Goal: Entertainment & Leisure: Browse casually

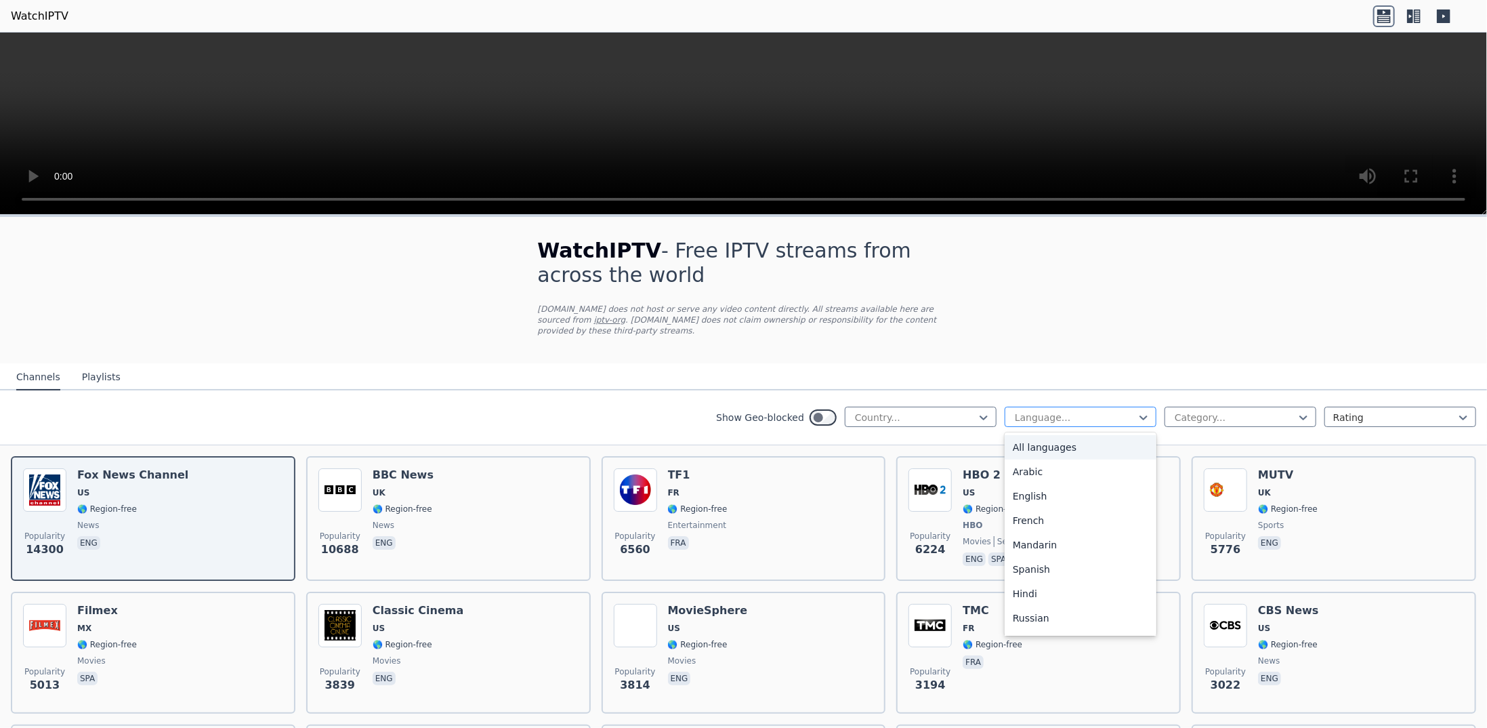
click at [787, 411] on div at bounding box center [1075, 418] width 123 height 14
click at [787, 467] on div "Arabic" at bounding box center [1081, 471] width 152 height 24
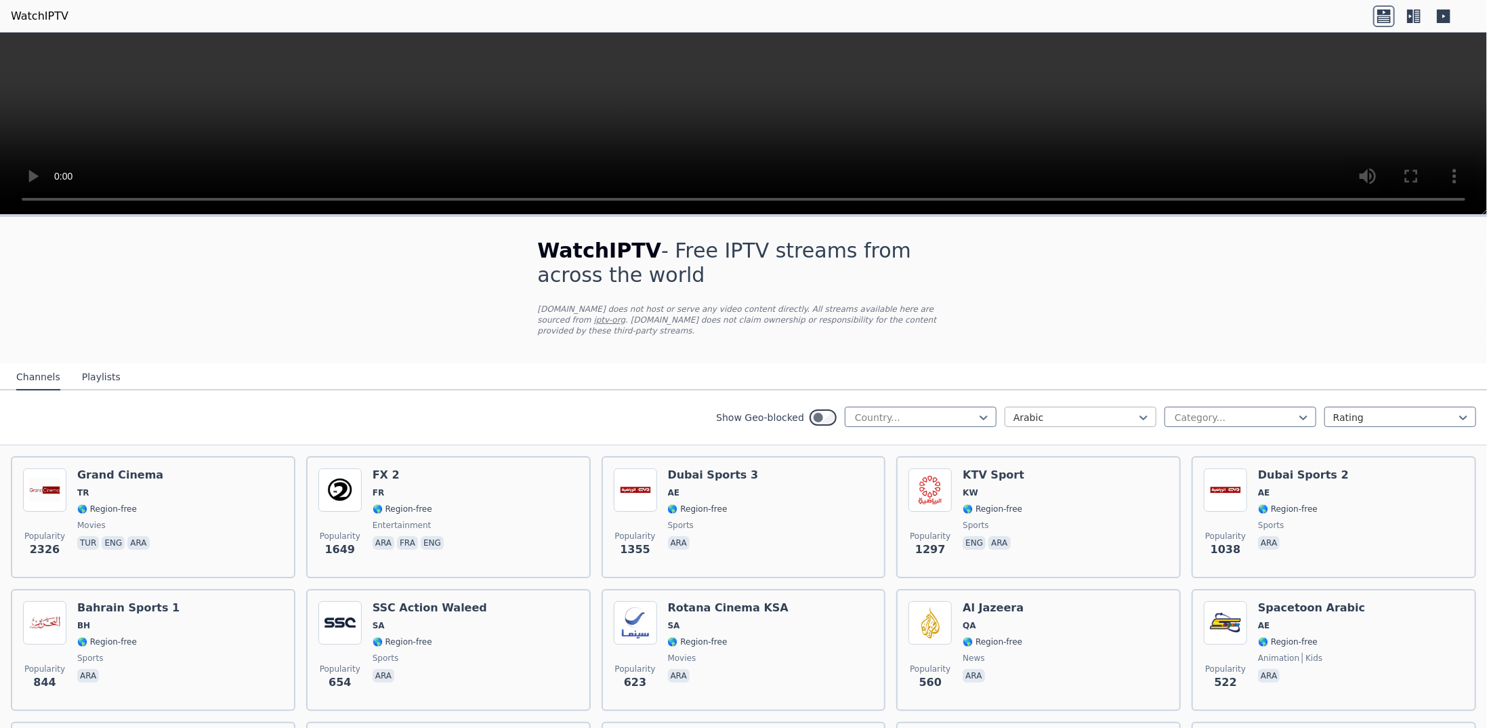
click at [787, 411] on div at bounding box center [1075, 418] width 123 height 14
click at [787, 435] on div "All languages" at bounding box center [1081, 447] width 152 height 24
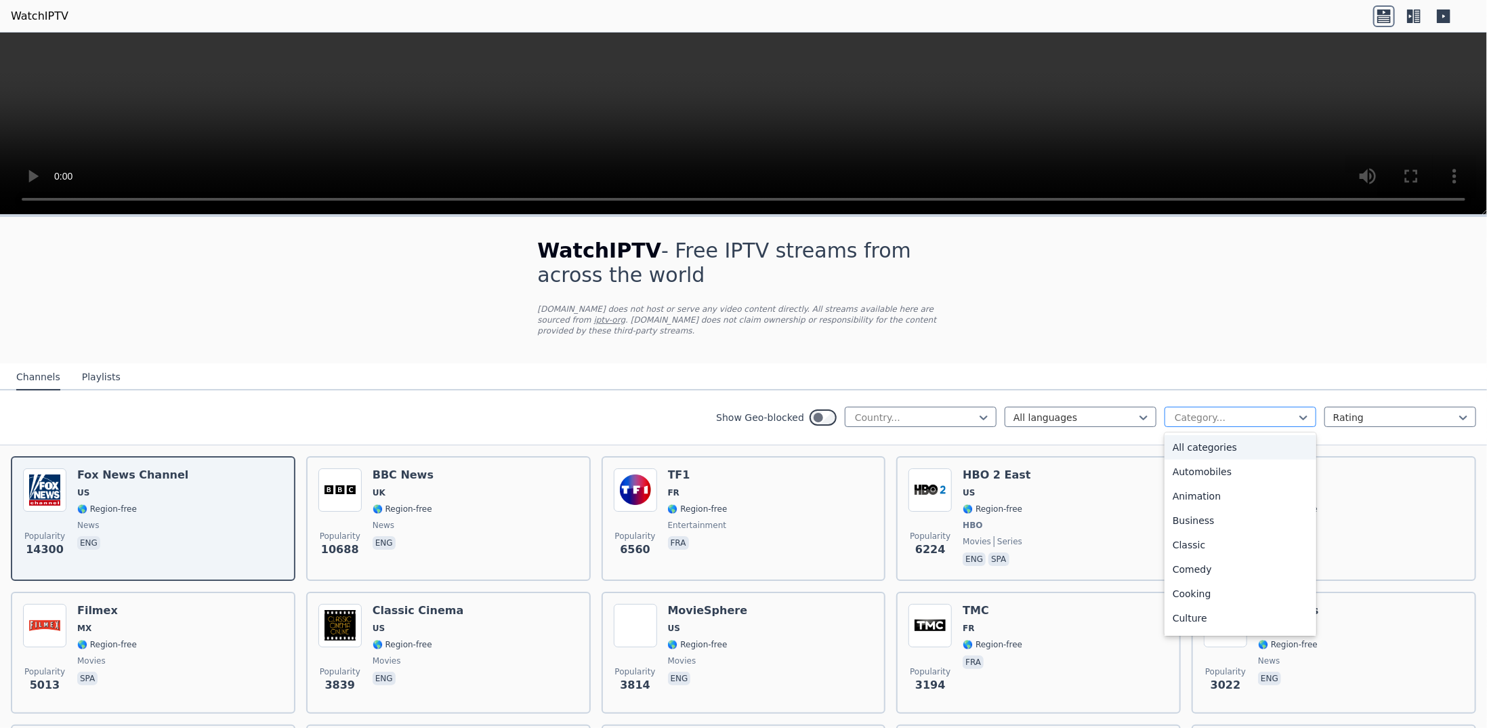
click at [787, 411] on div at bounding box center [1234, 418] width 123 height 14
click at [787, 507] on div "Movies" at bounding box center [1241, 519] width 152 height 24
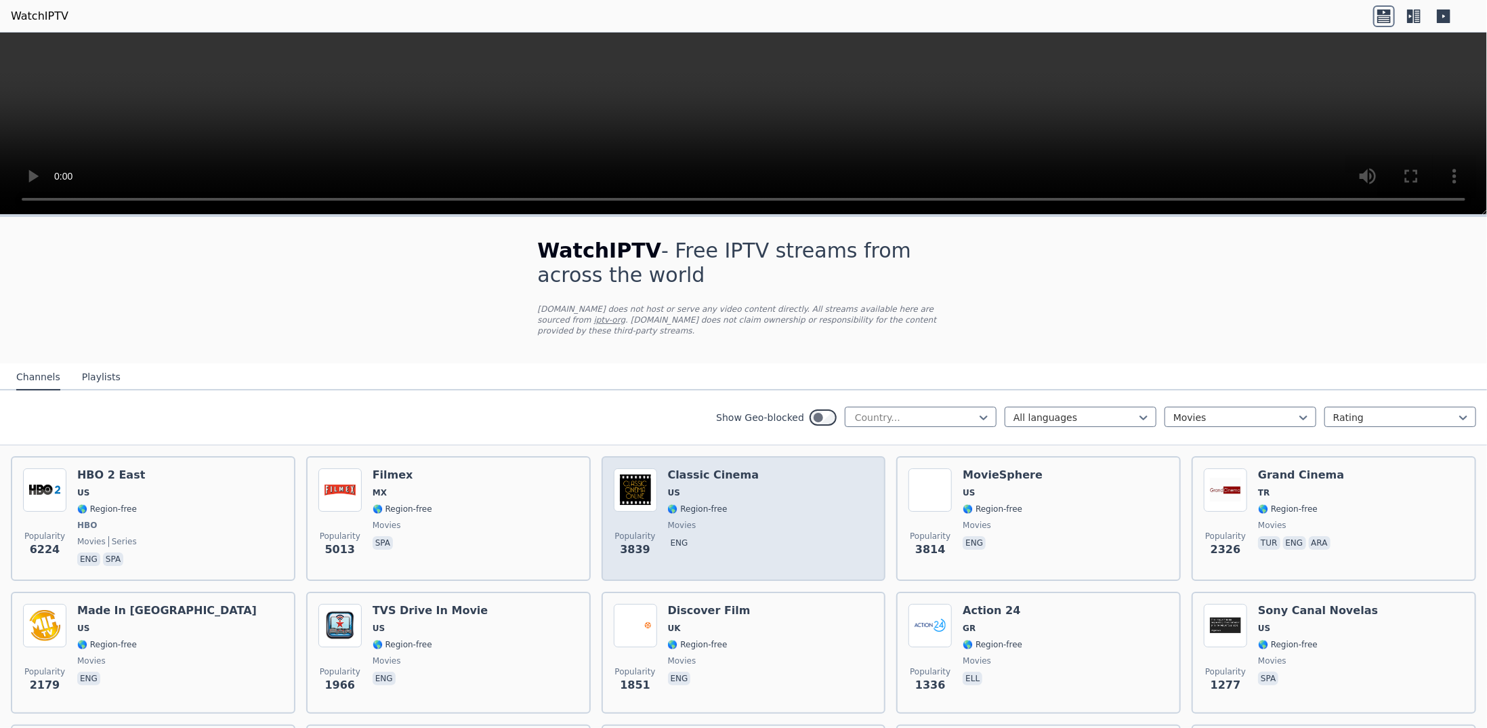
click at [657, 474] on div "Popularity 3839 Classic Cinema US 🌎 Region-free movies eng" at bounding box center [744, 518] width 260 height 100
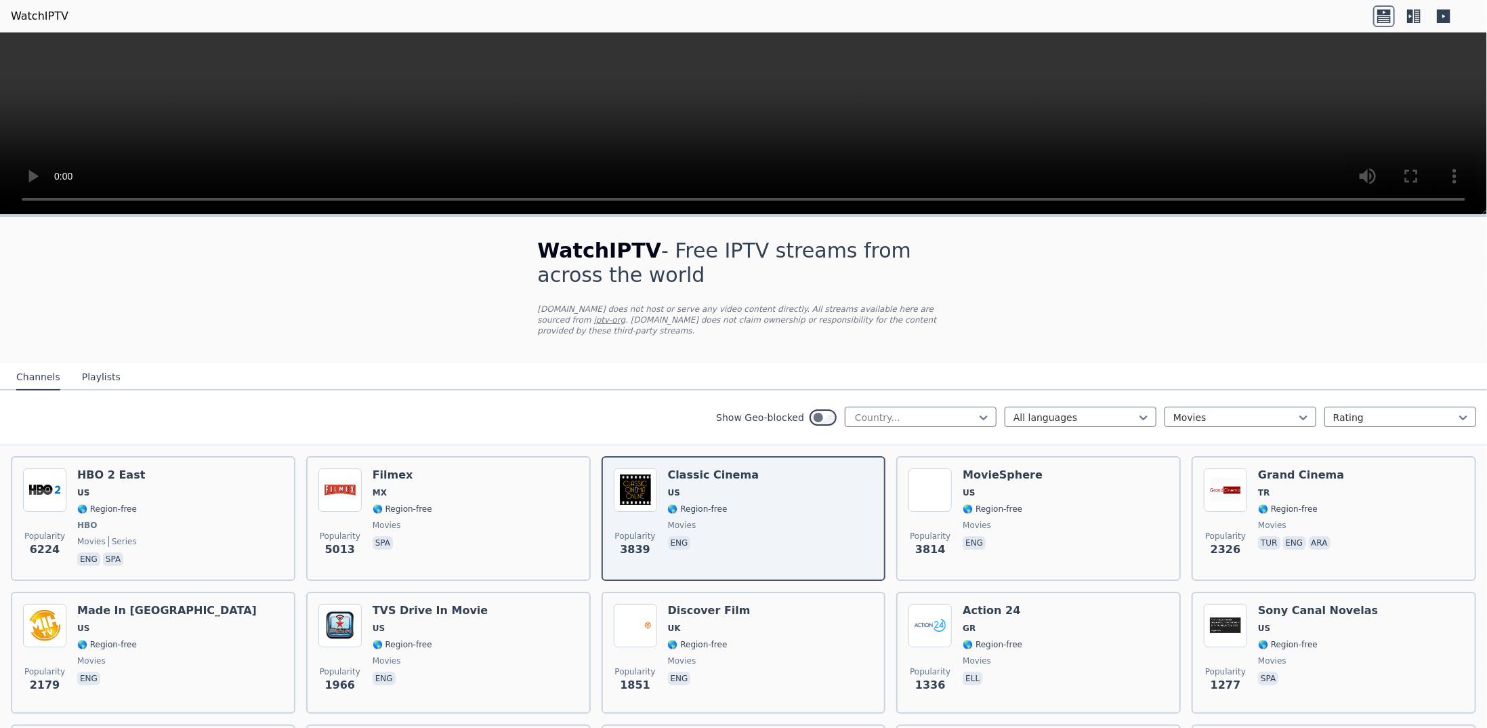
click at [101, 365] on button "Playlists" at bounding box center [101, 378] width 39 height 26
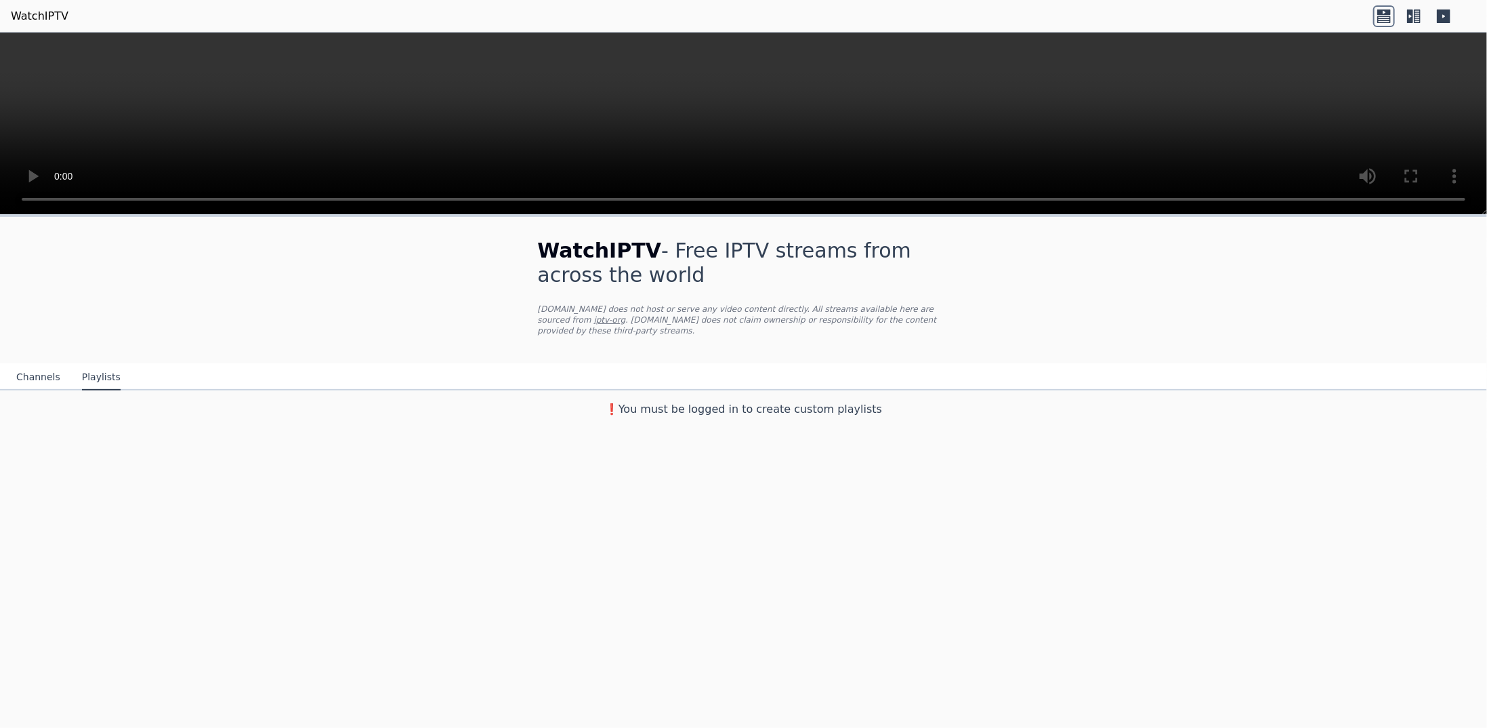
click at [35, 366] on button "Channels" at bounding box center [38, 378] width 44 height 26
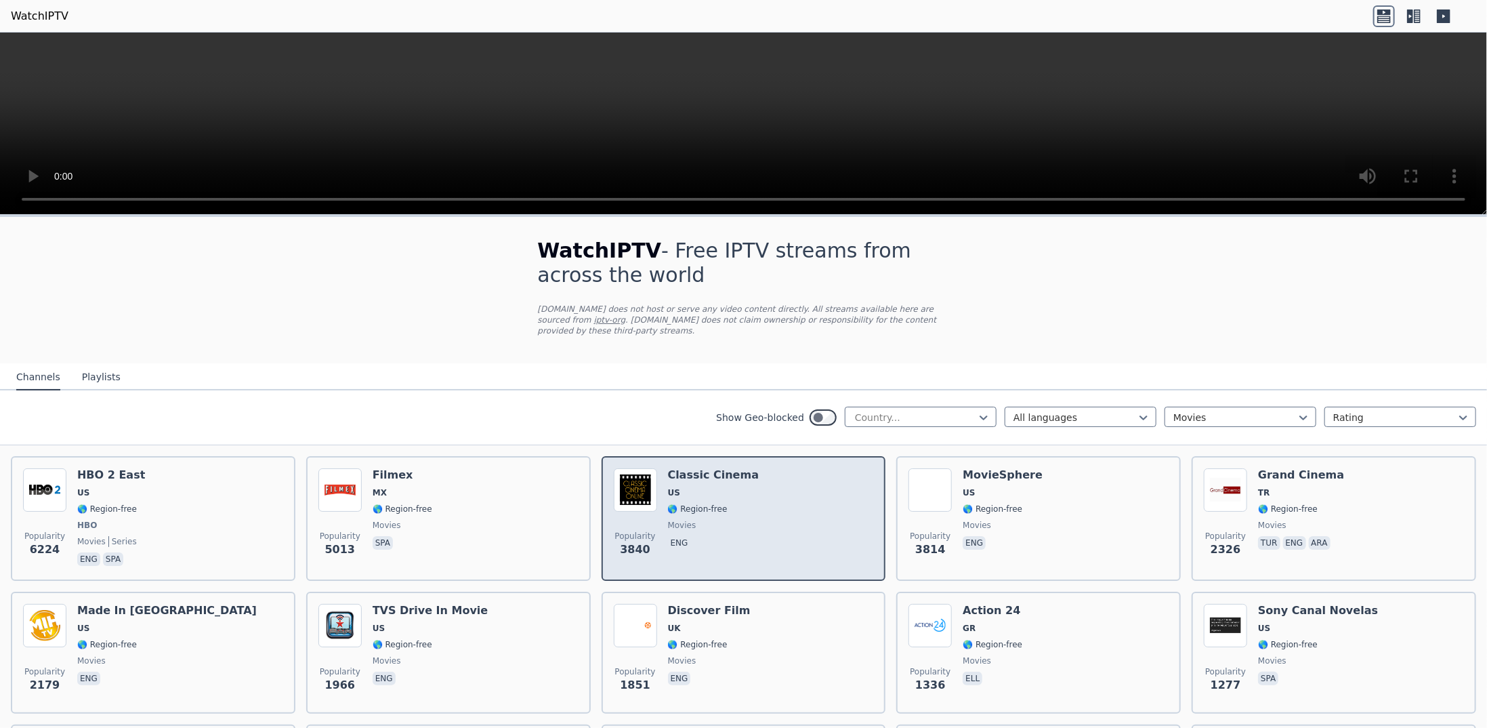
click at [693, 487] on span "US" at bounding box center [713, 492] width 91 height 11
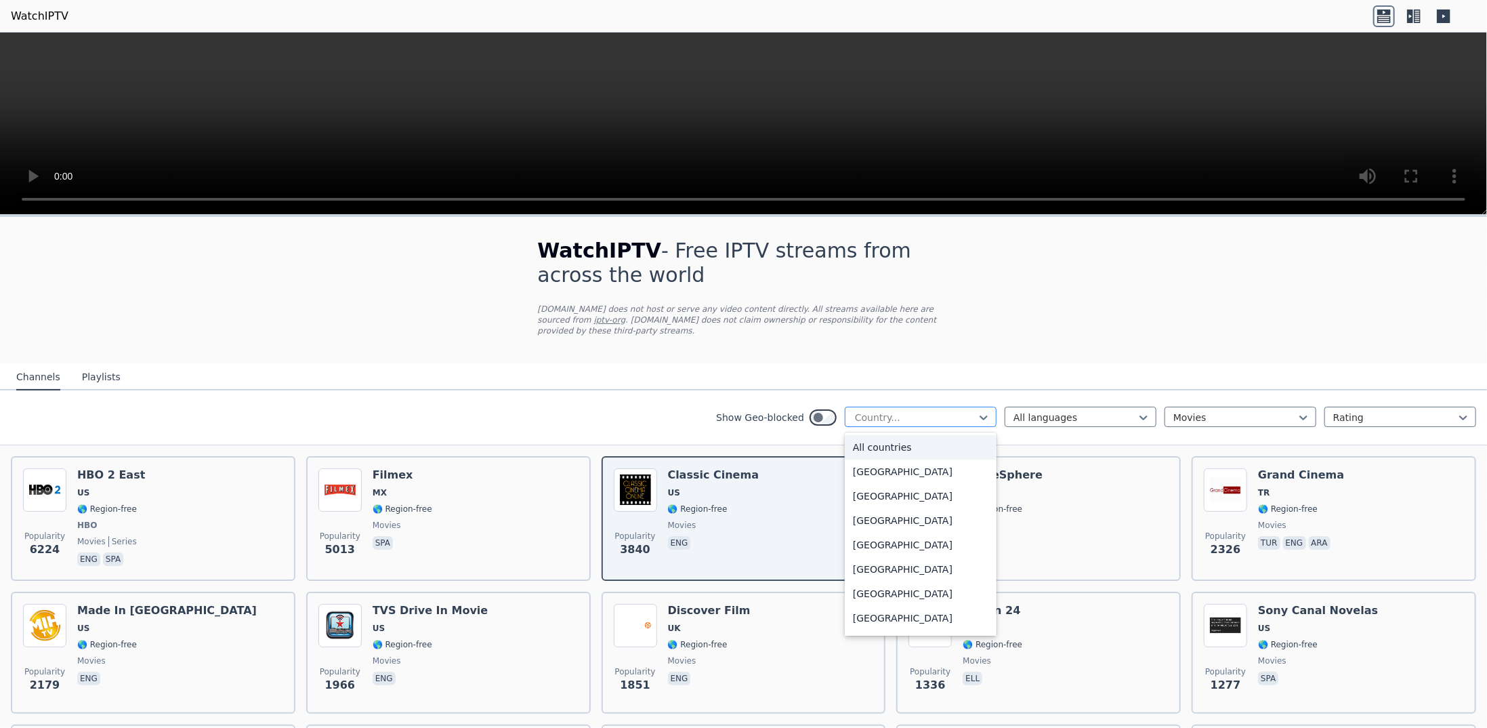
click at [787, 411] on div at bounding box center [915, 418] width 123 height 14
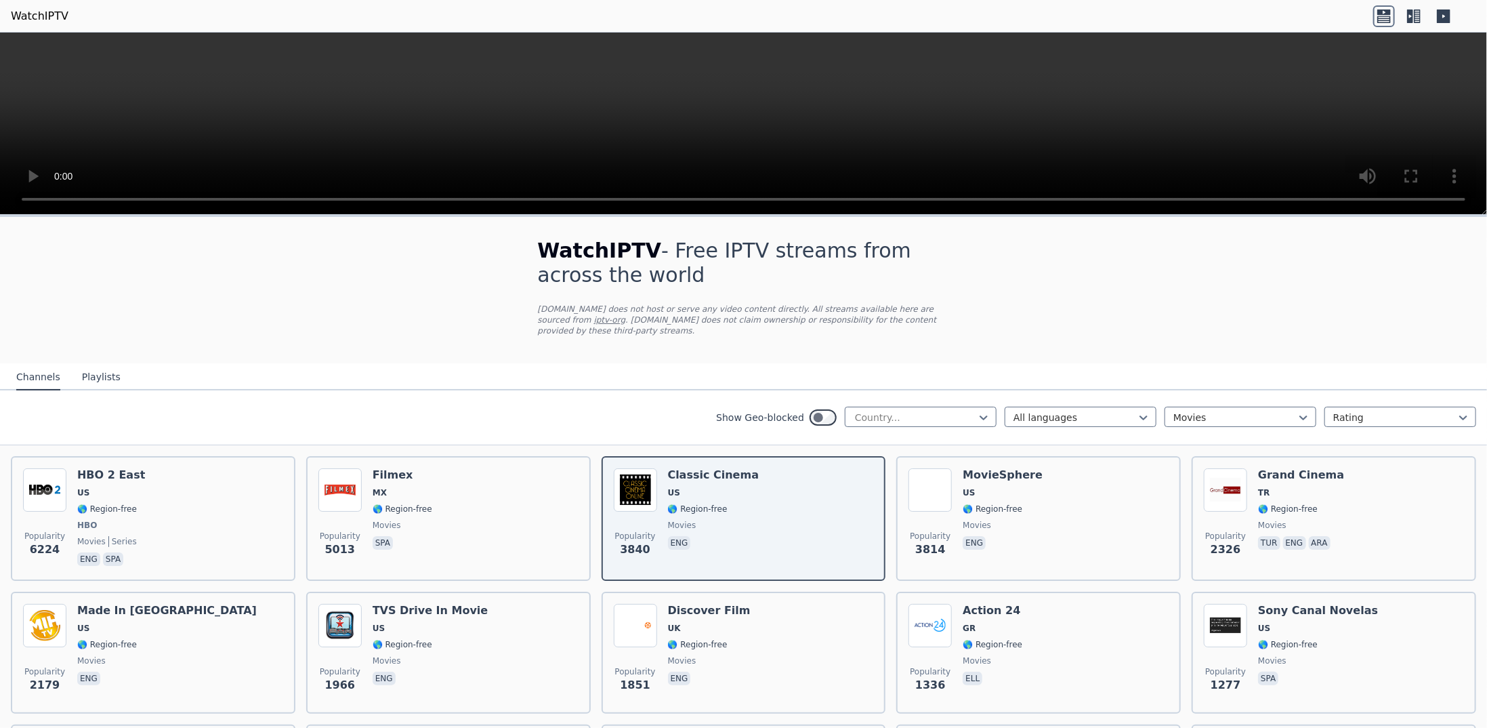
click at [787, 16] on icon at bounding box center [1444, 16] width 14 height 14
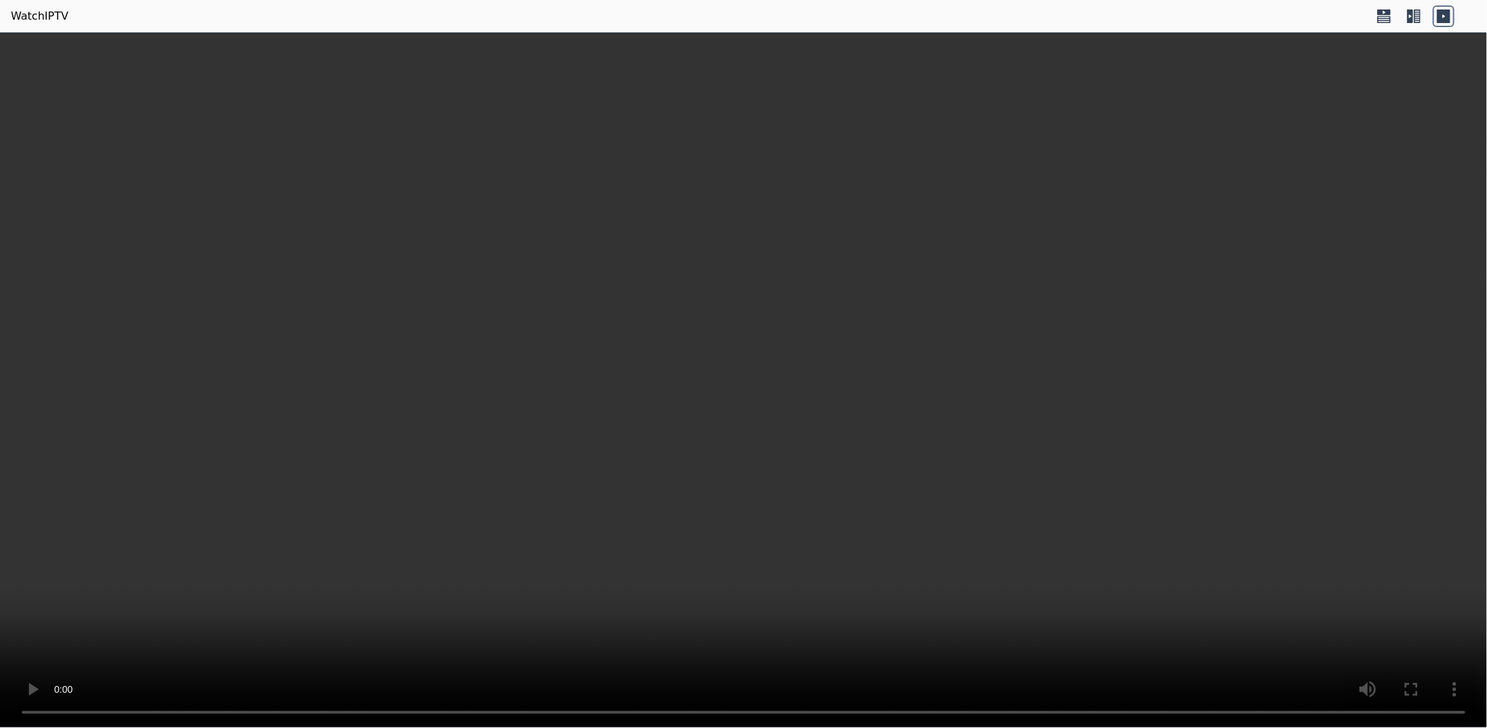
click at [787, 20] on icon at bounding box center [1417, 16] width 7 height 14
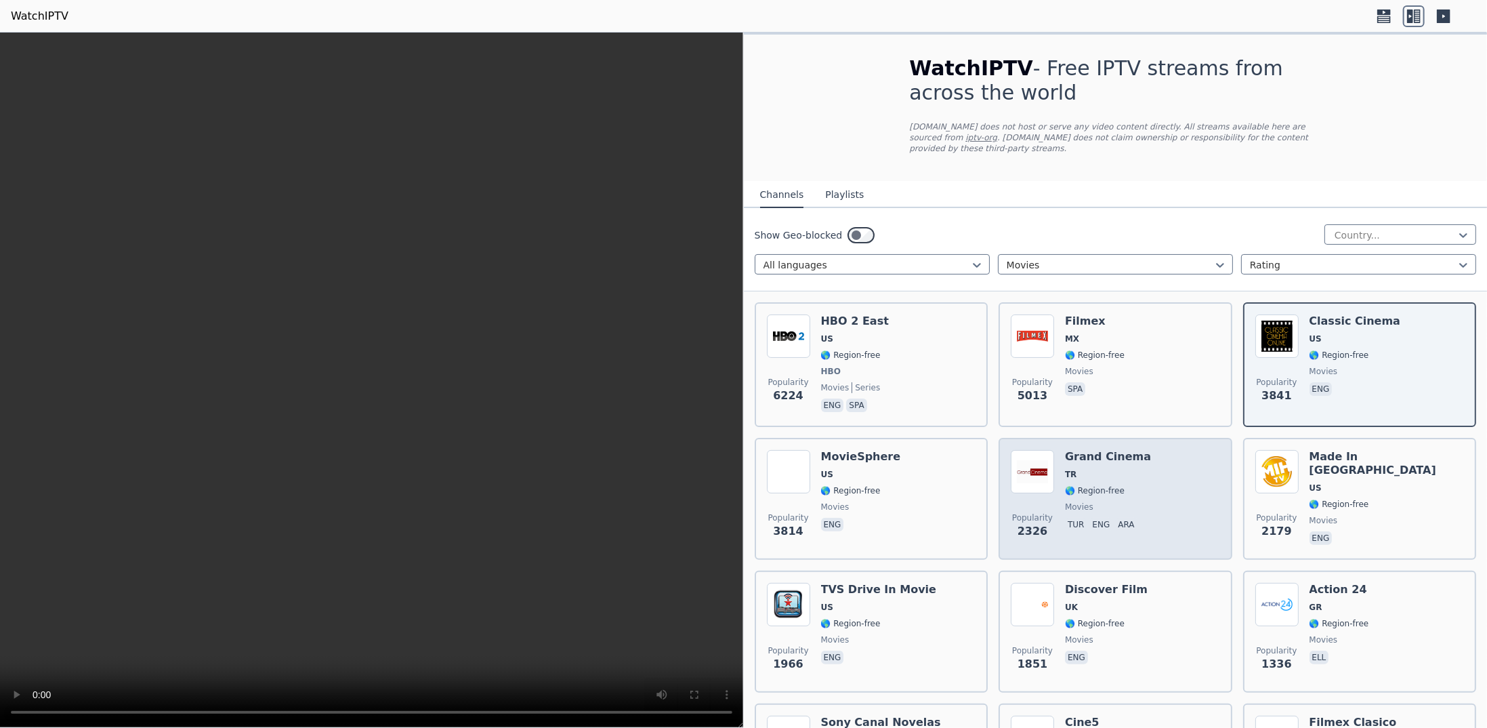
click at [787, 474] on div "Popularity 2326 Grand Cinema TR 🌎 Region-free movies tur eng ara" at bounding box center [1115, 499] width 209 height 98
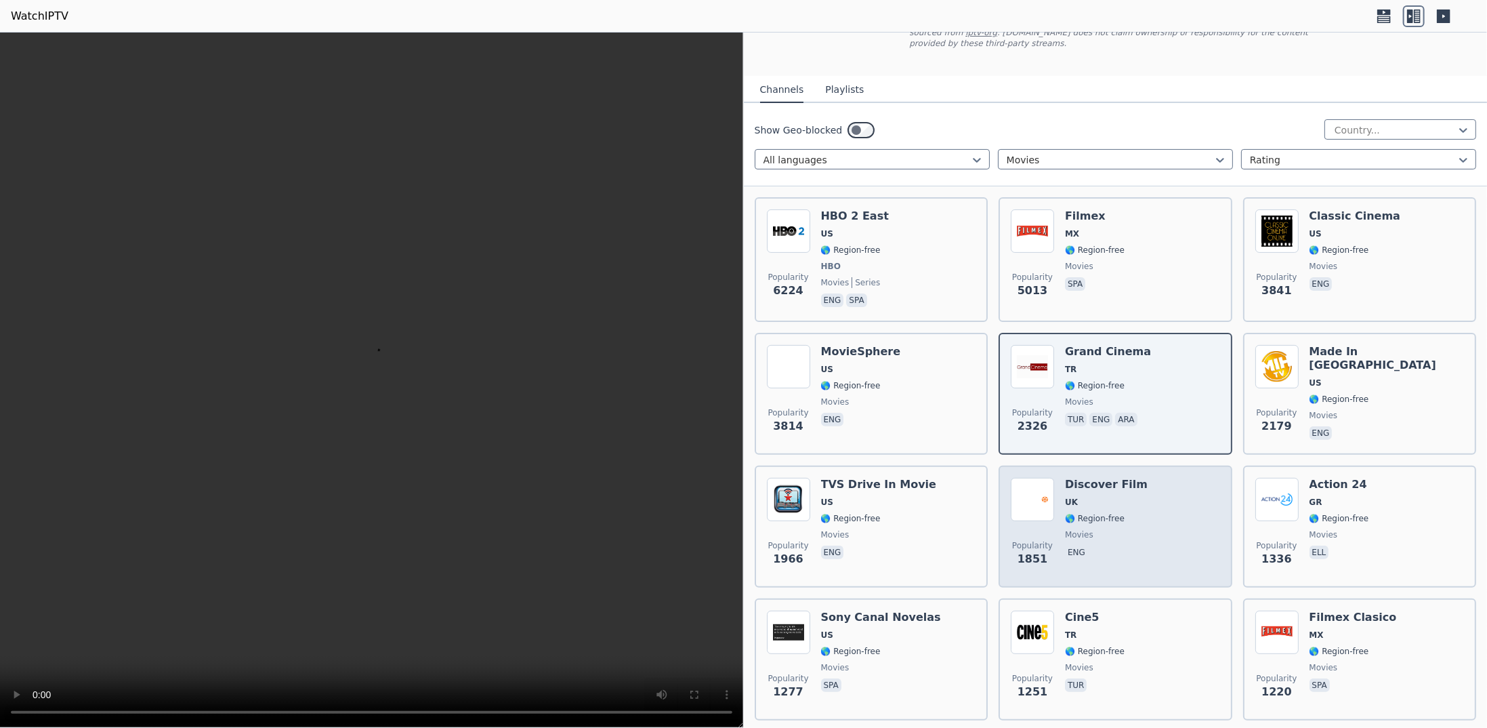
scroll to position [136, 0]
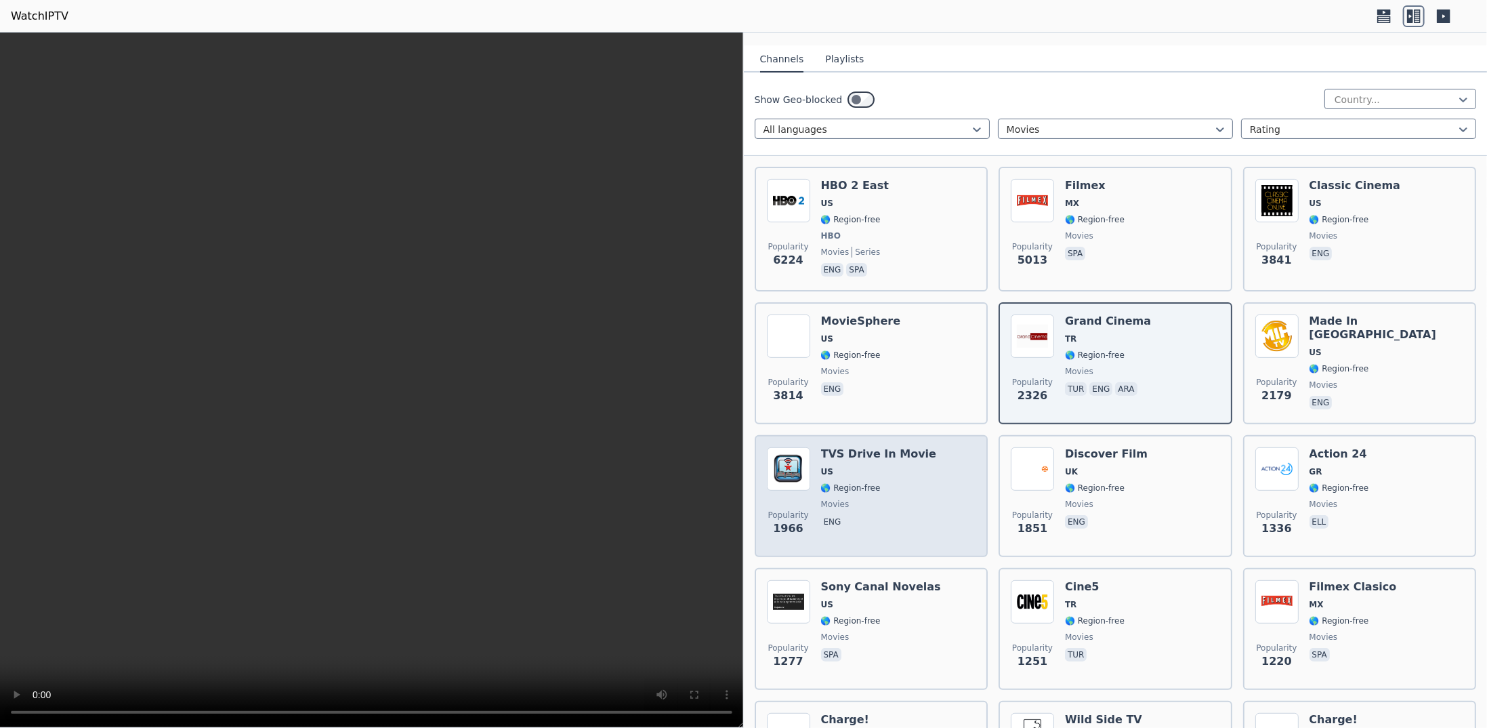
click at [787, 452] on div "Popularity 1966 TVS Drive In Movie US 🌎 Region-free movies eng" at bounding box center [871, 496] width 209 height 98
